Goal: Task Accomplishment & Management: Manage account settings

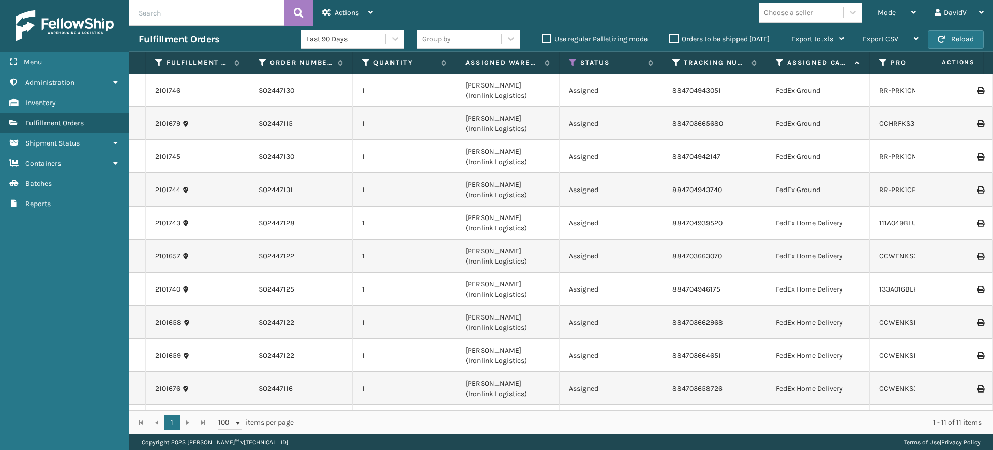
click at [671, 39] on label "Orders to be shipped [DATE]" at bounding box center [719, 39] width 100 height 9
click at [670, 39] on input "Orders to be shipped [DATE]" at bounding box center [669, 36] width 1 height 7
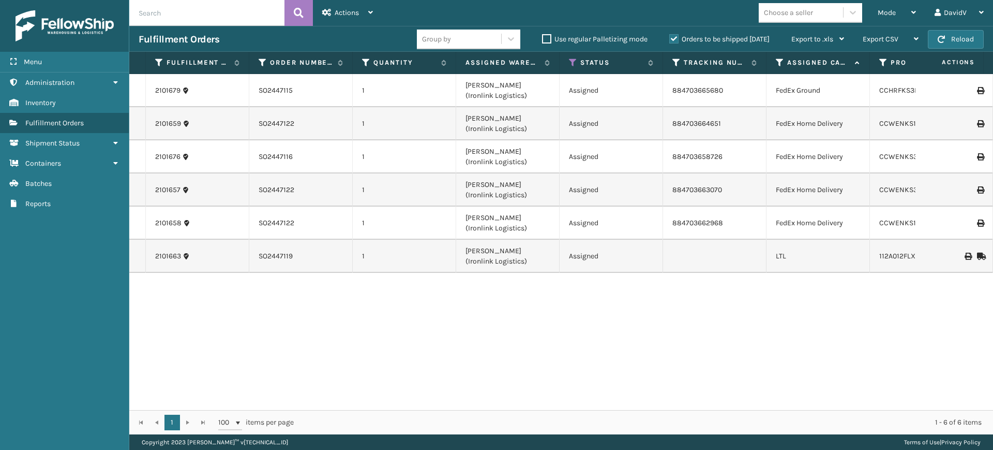
click at [671, 39] on label "Orders to be shipped [DATE]" at bounding box center [719, 39] width 100 height 9
click at [670, 39] on input "Orders to be shipped [DATE]" at bounding box center [669, 36] width 1 height 7
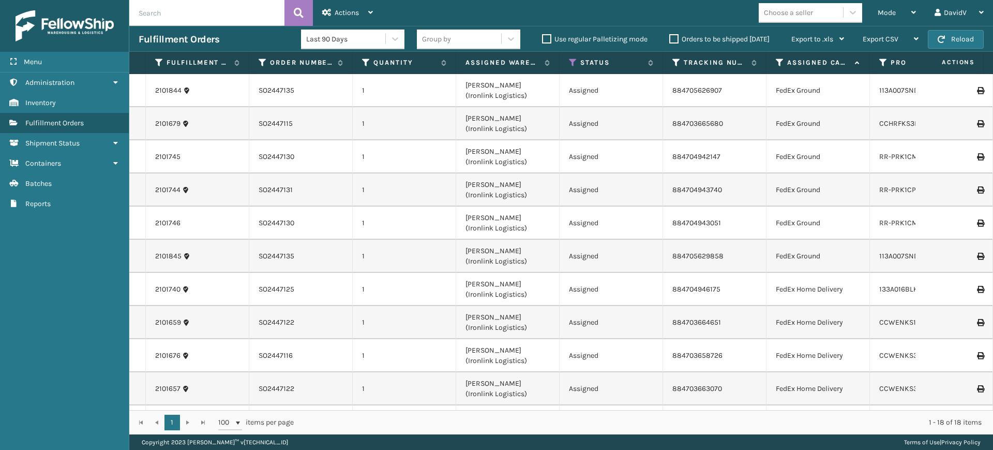
click at [675, 36] on label "Orders to be shipped [DATE]" at bounding box center [719, 39] width 100 height 9
click at [670, 36] on input "Orders to be shipped [DATE]" at bounding box center [669, 36] width 1 height 7
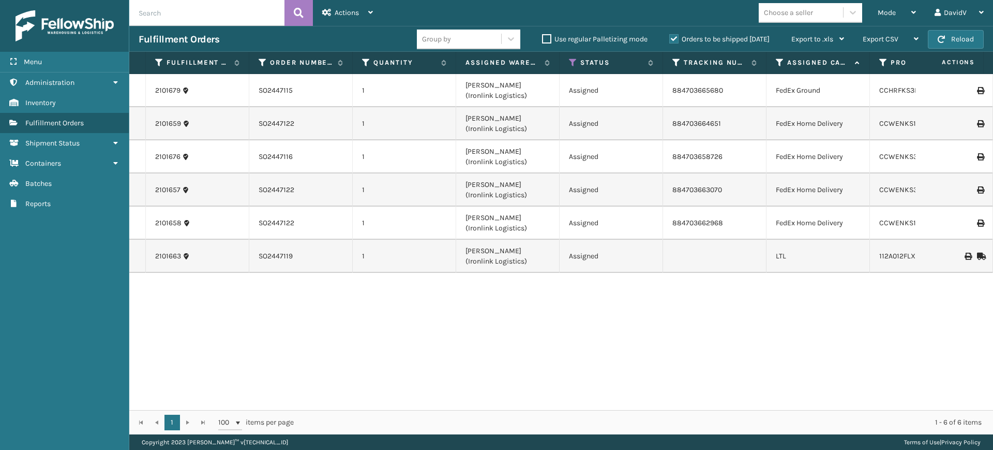
click at [674, 38] on label "Orders to be shipped [DATE]" at bounding box center [719, 39] width 100 height 9
click at [670, 38] on input "Orders to be shipped [DATE]" at bounding box center [669, 36] width 1 height 7
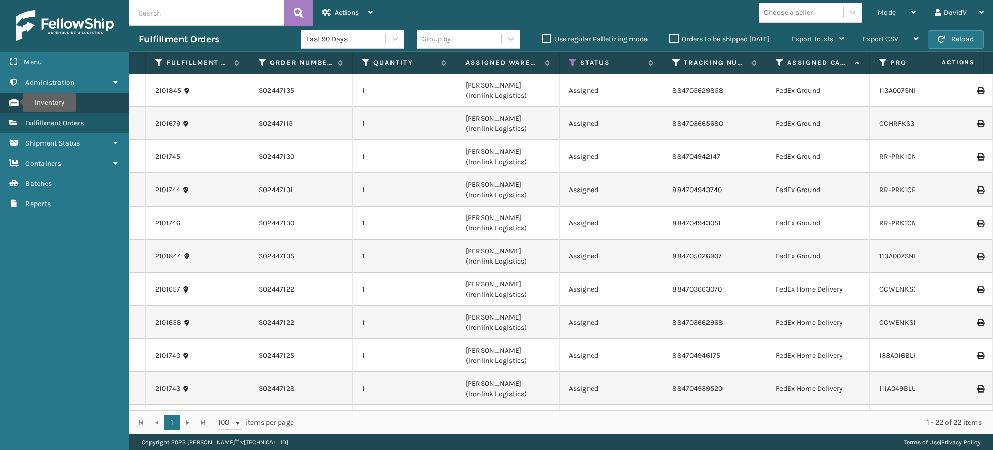
click at [36, 99] on span "Inventory" at bounding box center [40, 102] width 31 height 9
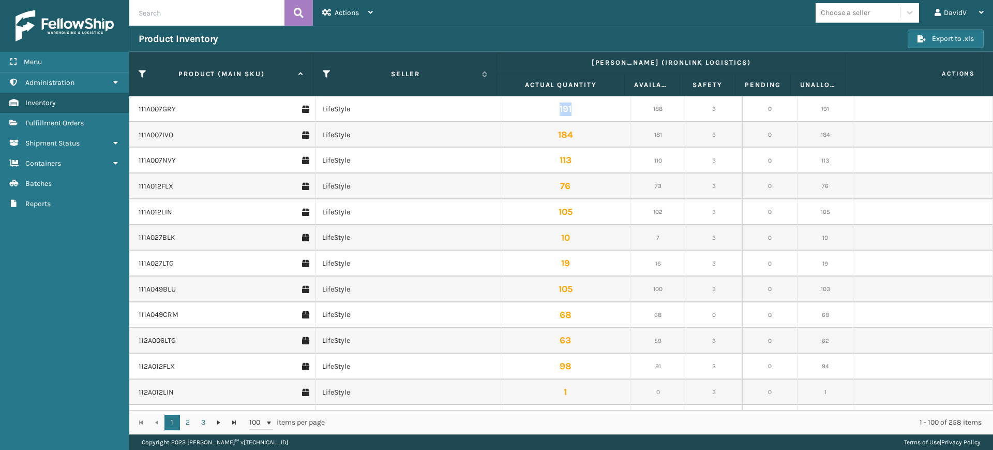
drag, startPoint x: 552, startPoint y: 107, endPoint x: 572, endPoint y: 108, distance: 19.2
click at [572, 108] on td "191" at bounding box center [565, 109] width 129 height 26
drag, startPoint x: 645, startPoint y: 110, endPoint x: 658, endPoint y: 109, distance: 14.0
click at [658, 109] on td "188" at bounding box center [659, 109] width 56 height 26
click at [702, 108] on td "3" at bounding box center [714, 109] width 56 height 26
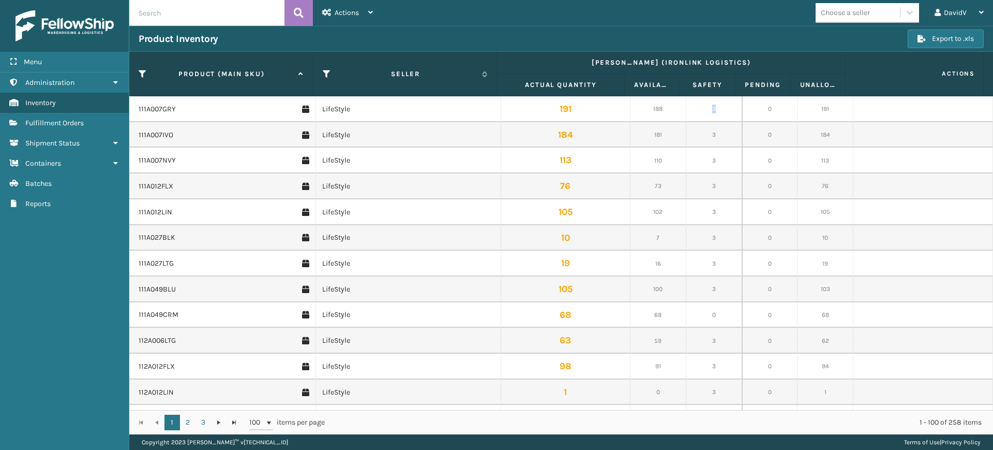
click at [708, 108] on td "3" at bounding box center [714, 109] width 56 height 26
drag, startPoint x: 556, startPoint y: 109, endPoint x: 570, endPoint y: 111, distance: 14.1
click at [570, 111] on td "191" at bounding box center [565, 109] width 129 height 26
drag, startPoint x: 706, startPoint y: 111, endPoint x: 700, endPoint y: 105, distance: 8.0
click at [709, 111] on td "3" at bounding box center [714, 109] width 56 height 26
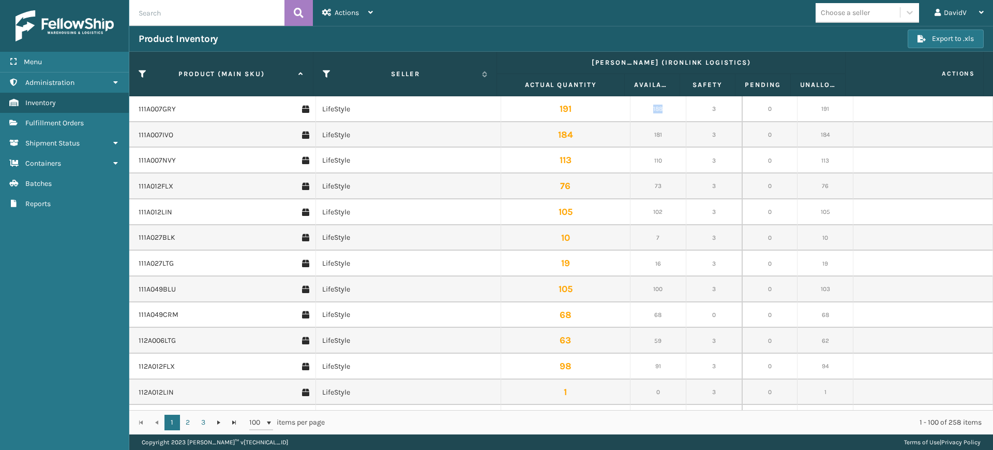
drag, startPoint x: 648, startPoint y: 107, endPoint x: 660, endPoint y: 107, distance: 11.9
click at [660, 108] on td "188" at bounding box center [659, 109] width 56 height 26
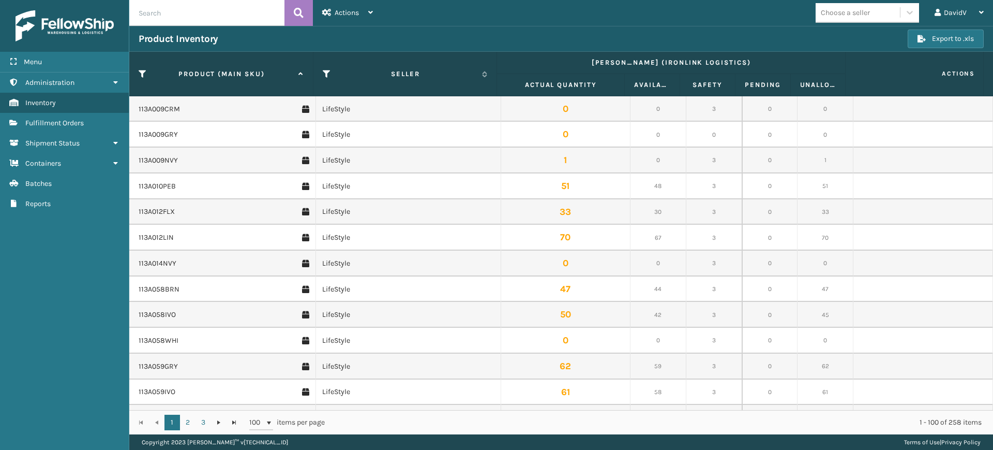
scroll to position [517, 0]
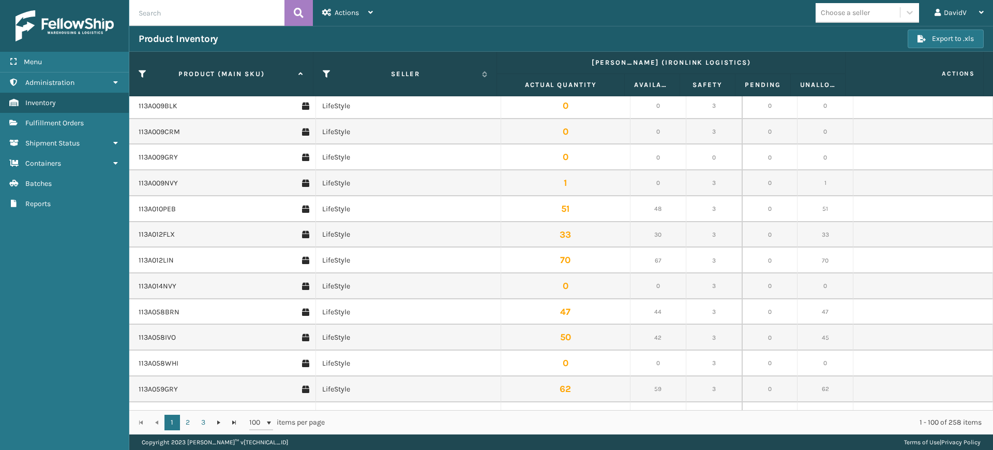
drag, startPoint x: 846, startPoint y: 86, endPoint x: 837, endPoint y: 84, distance: 9.0
click at [844, 85] on thead "Product (MAIN SKU) Seller [PERSON_NAME] (Ironlink Logistics) Actions Actual Qua…" at bounding box center [556, 74] width 855 height 44
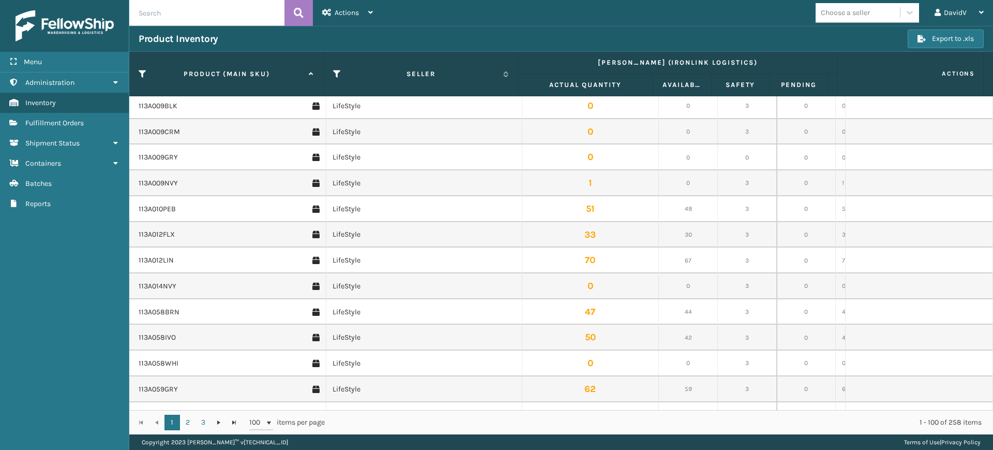
click at [812, 214] on td "0" at bounding box center [806, 209] width 59 height 26
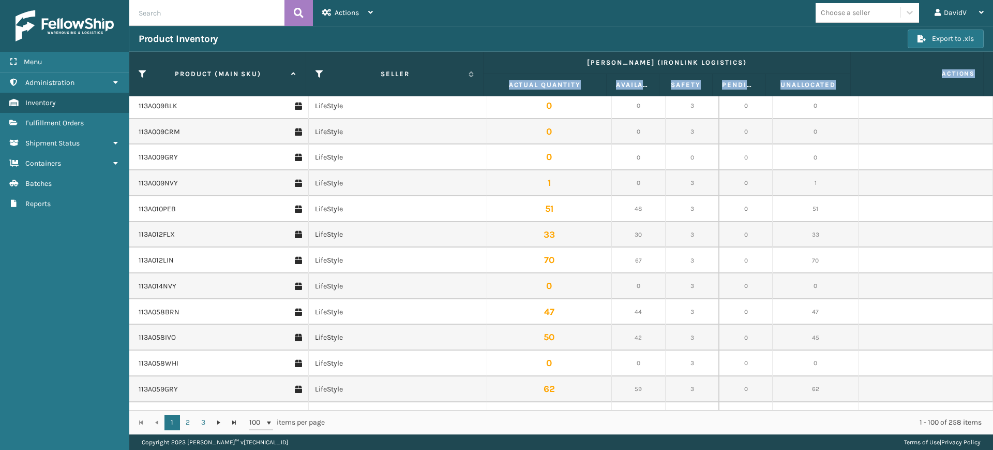
drag, startPoint x: 837, startPoint y: 91, endPoint x: 853, endPoint y: 93, distance: 15.6
click at [853, 93] on thead "Product (MAIN SKU) Seller [PERSON_NAME] (Ironlink Logistics) Actions Actual Qua…" at bounding box center [556, 74] width 855 height 44
click at [818, 122] on td "0" at bounding box center [814, 132] width 89 height 26
click at [815, 186] on td "1" at bounding box center [814, 183] width 89 height 26
click at [451, 196] on td "LifeStyle" at bounding box center [397, 209] width 178 height 26
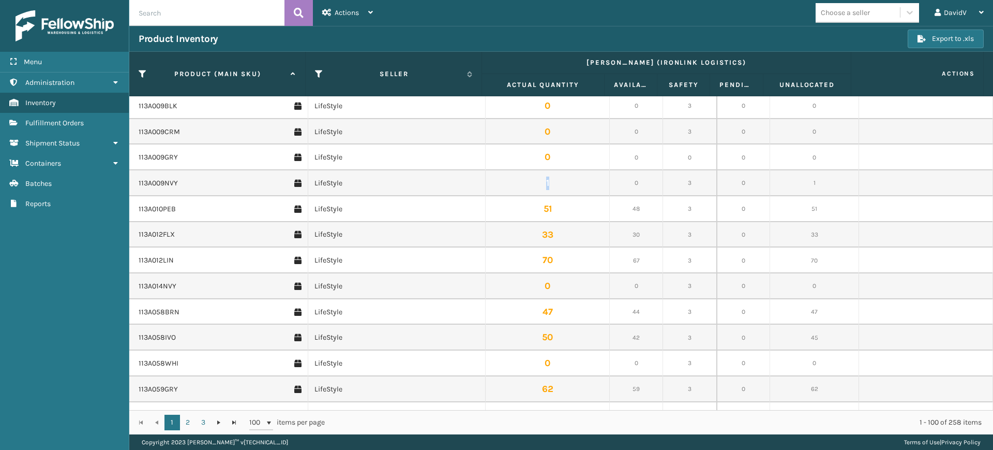
click at [545, 182] on td "1" at bounding box center [548, 183] width 124 height 26
drag, startPoint x: 682, startPoint y: 182, endPoint x: 688, endPoint y: 183, distance: 6.3
click at [688, 183] on td "3" at bounding box center [689, 183] width 53 height 26
drag, startPoint x: 805, startPoint y: 182, endPoint x: 811, endPoint y: 184, distance: 5.4
click at [811, 184] on td "1" at bounding box center [814, 183] width 89 height 26
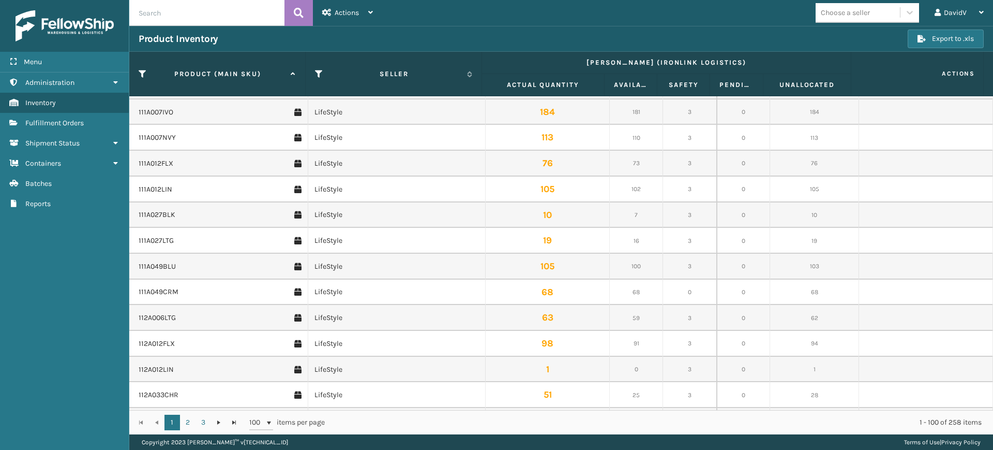
scroll to position [0, 0]
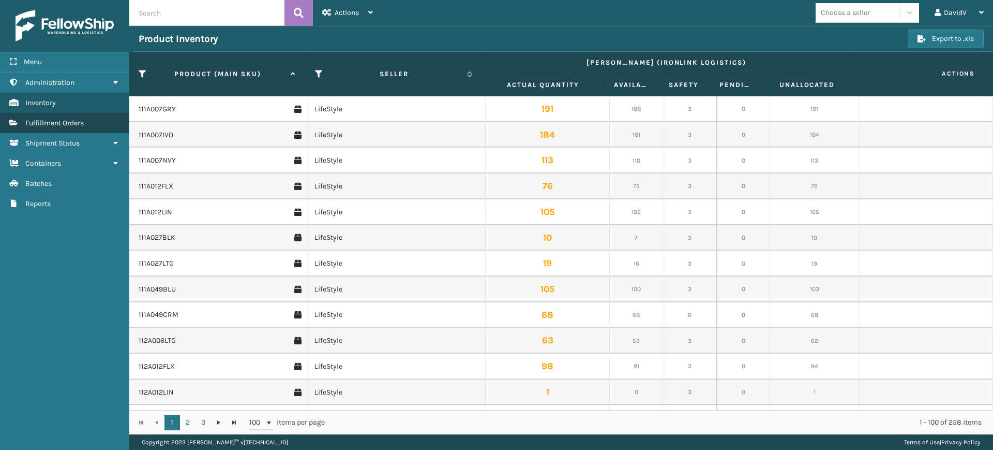
click at [51, 123] on span "Fulfillment Orders" at bounding box center [54, 122] width 58 height 9
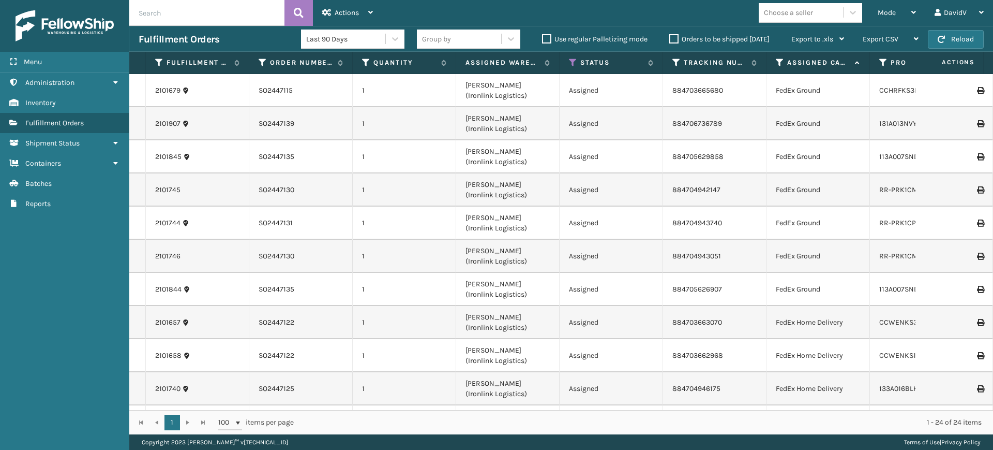
click at [675, 37] on label "Orders to be shipped [DATE]" at bounding box center [719, 39] width 100 height 9
click at [670, 37] on input "Orders to be shipped [DATE]" at bounding box center [669, 36] width 1 height 7
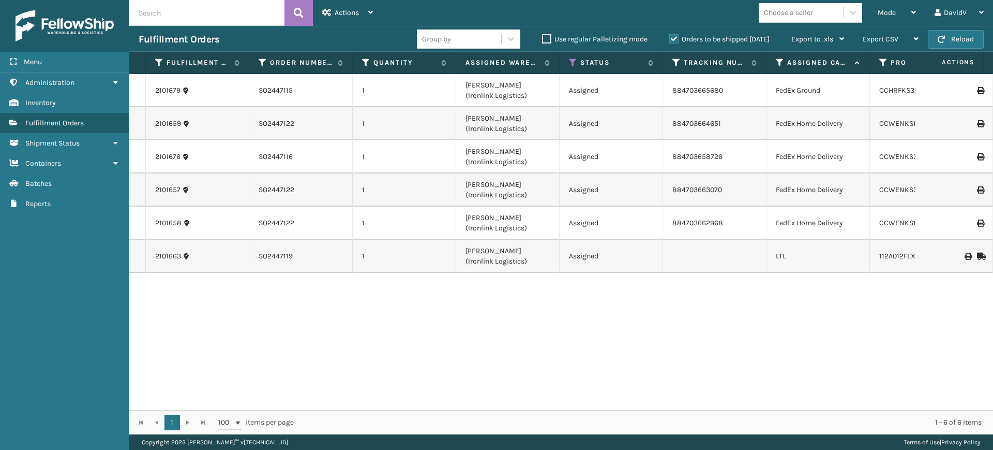
click at [675, 37] on label "Orders to be shipped [DATE]" at bounding box center [719, 39] width 100 height 9
click at [670, 37] on input "Orders to be shipped [DATE]" at bounding box center [669, 36] width 1 height 7
